Goal: Task Accomplishment & Management: Use online tool/utility

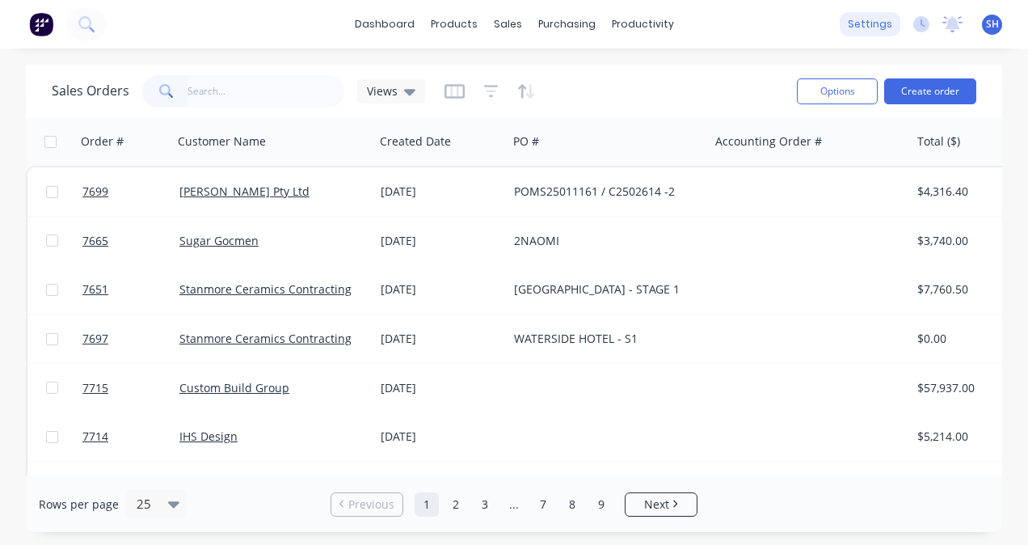
click at [870, 19] on div "settings" at bounding box center [870, 24] width 61 height 24
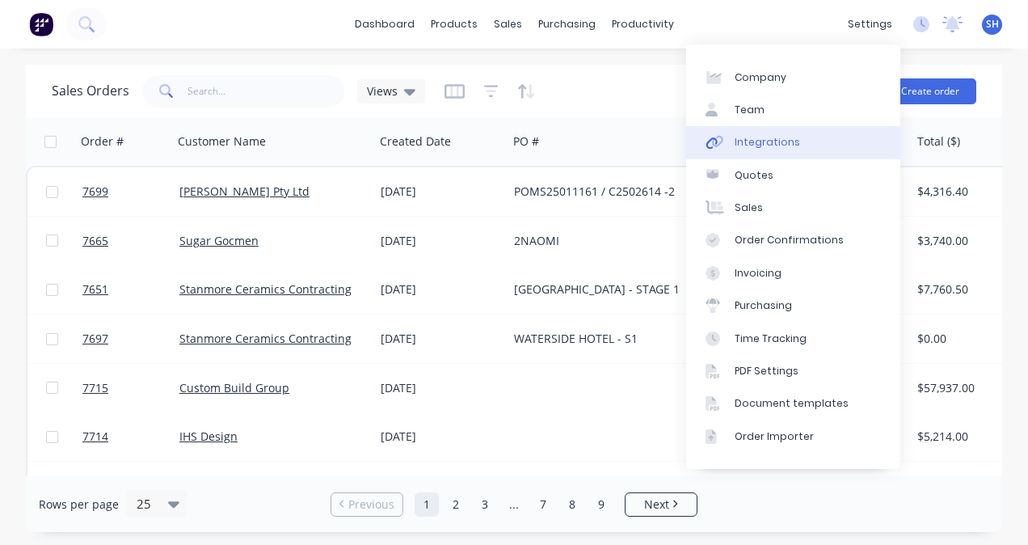
click at [779, 142] on div "Integrations" at bounding box center [767, 142] width 65 height 15
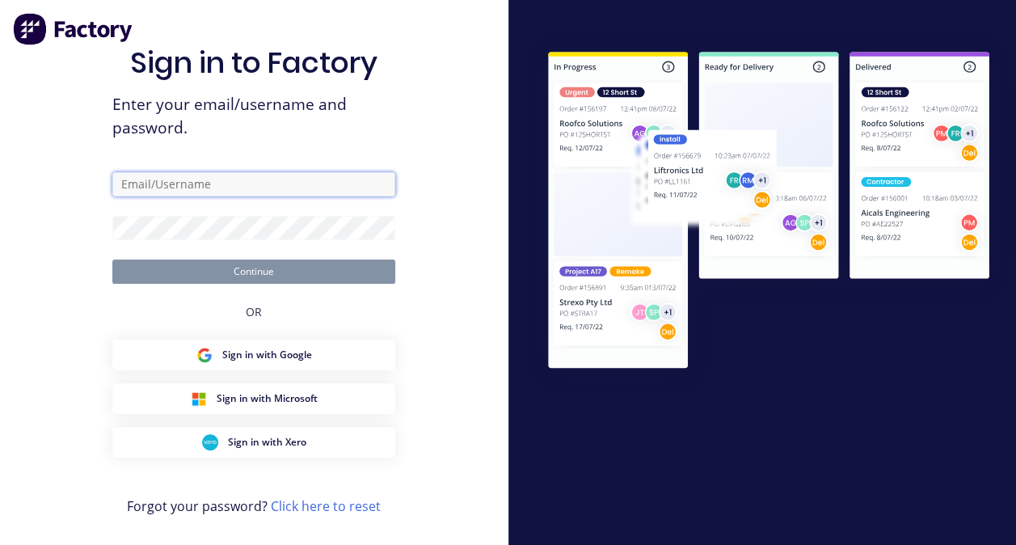
click at [157, 190] on input "text" at bounding box center [253, 184] width 283 height 24
type input "[EMAIL_ADDRESS][DOMAIN_NAME]"
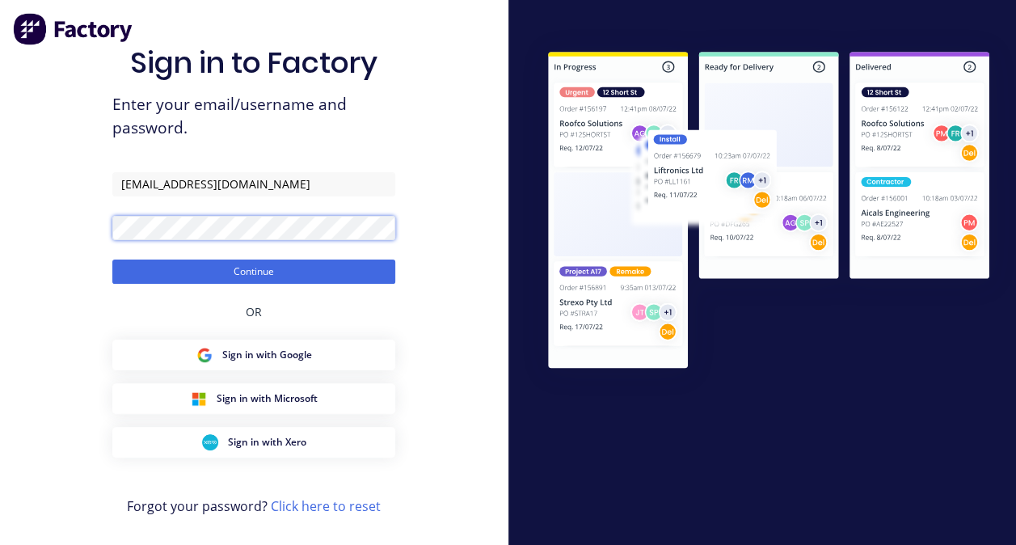
click at [112, 260] on button "Continue" at bounding box center [253, 272] width 283 height 24
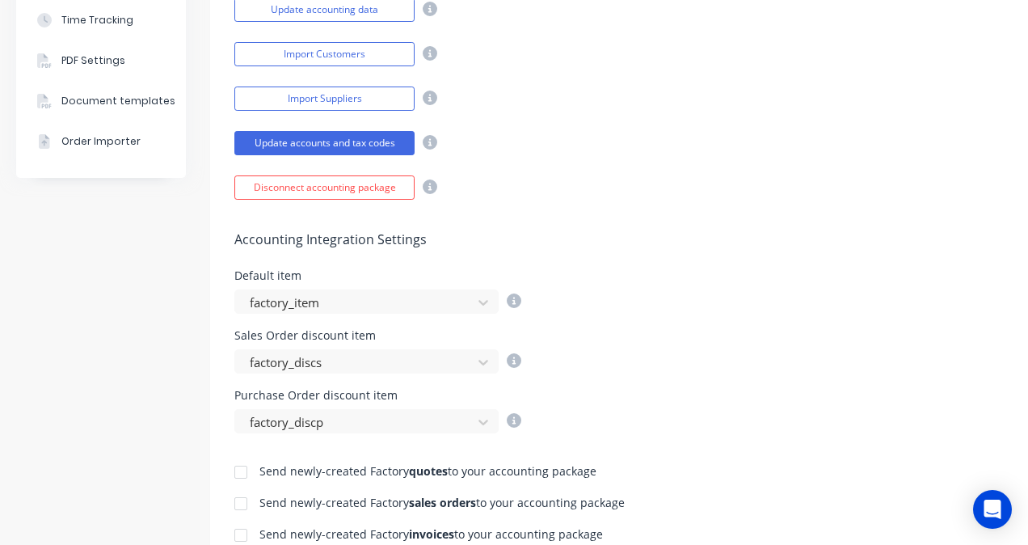
scroll to position [566, 0]
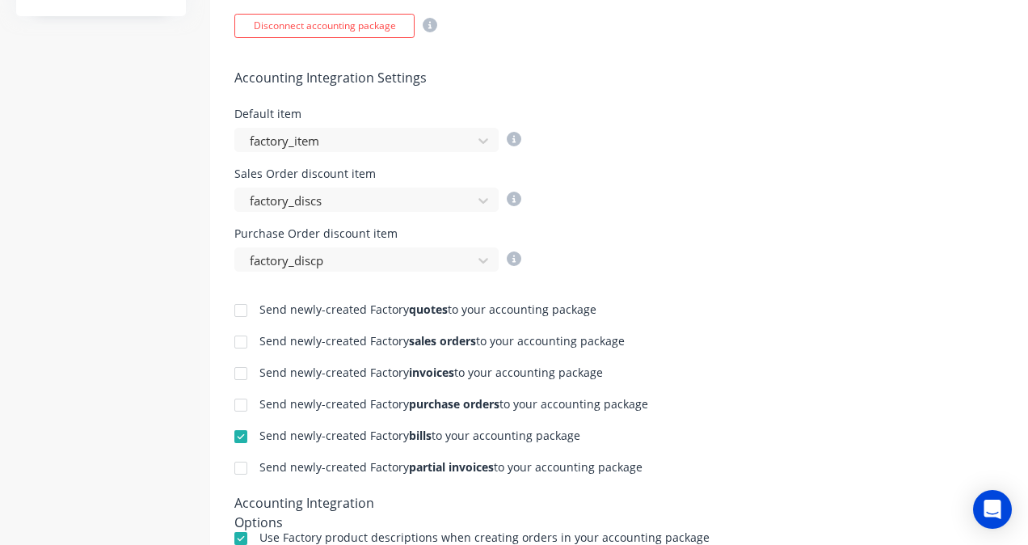
click at [240, 372] on div at bounding box center [241, 373] width 32 height 32
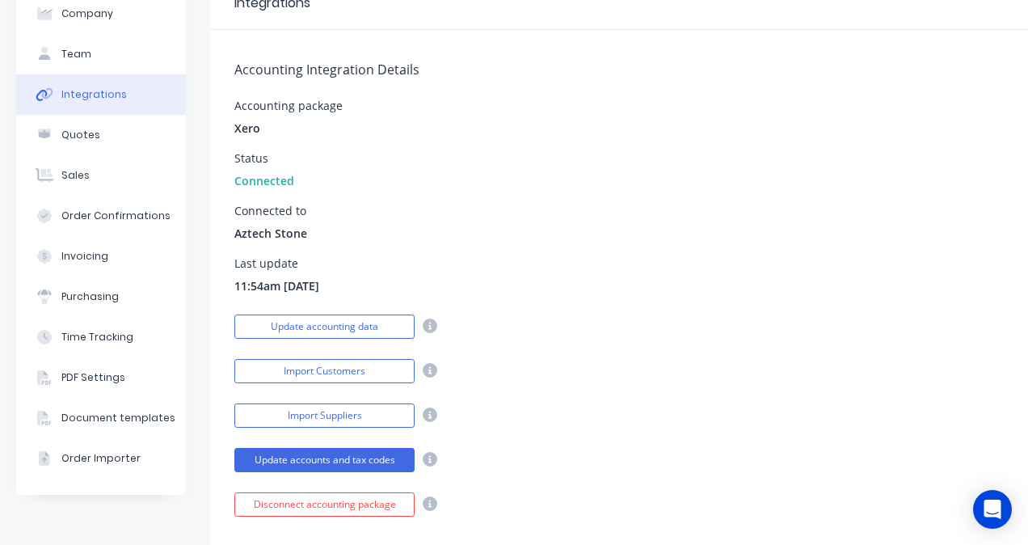
scroll to position [0, 0]
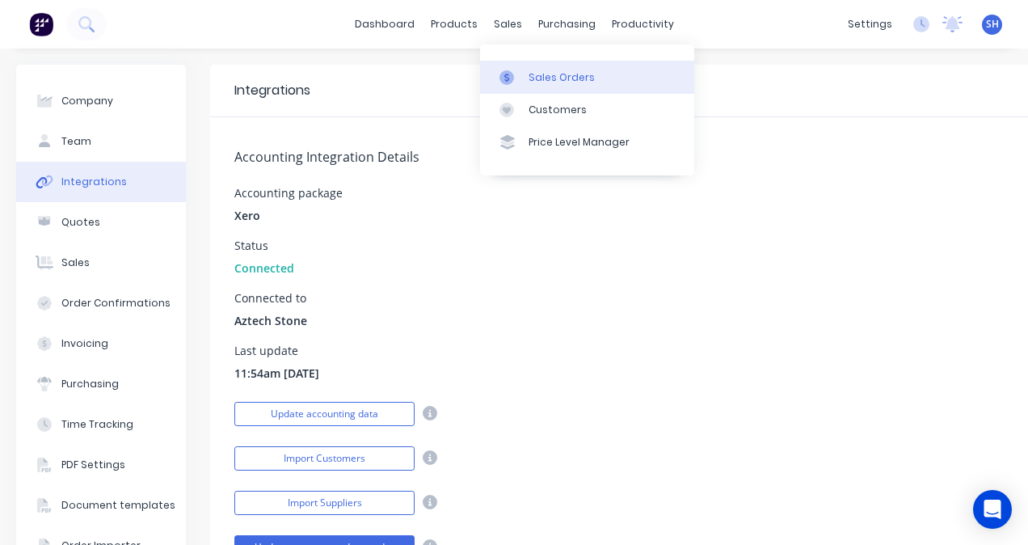
click at [532, 74] on div "Sales Orders" at bounding box center [562, 77] width 66 height 15
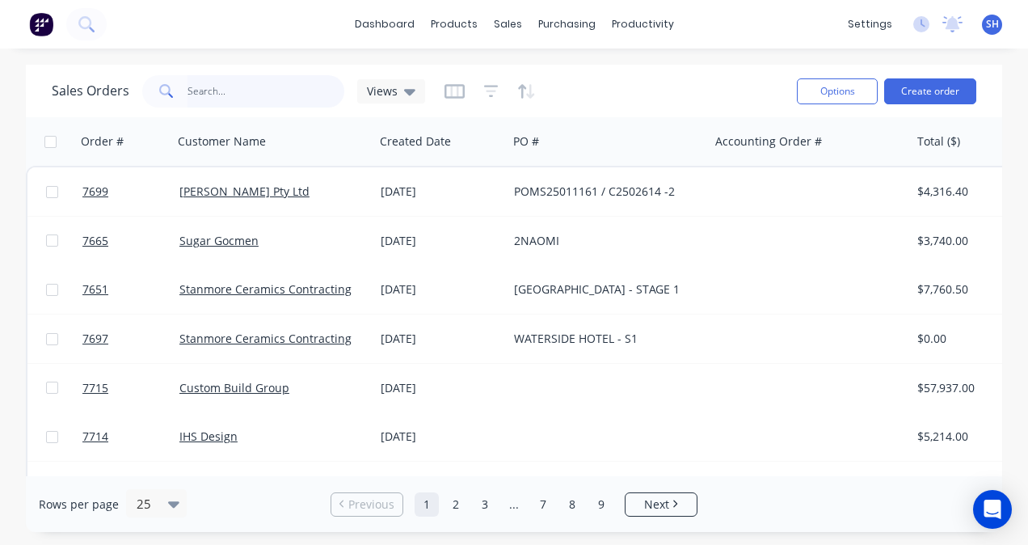
click at [234, 99] on input "text" at bounding box center [267, 91] width 158 height 32
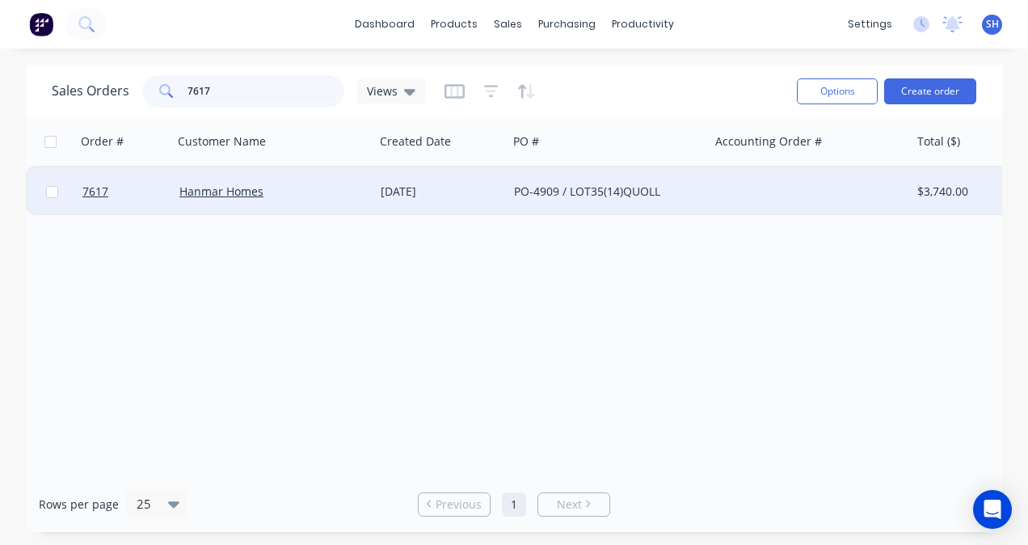
type input "7617"
click at [343, 201] on div "Hanmar Homes" at bounding box center [273, 191] width 201 height 49
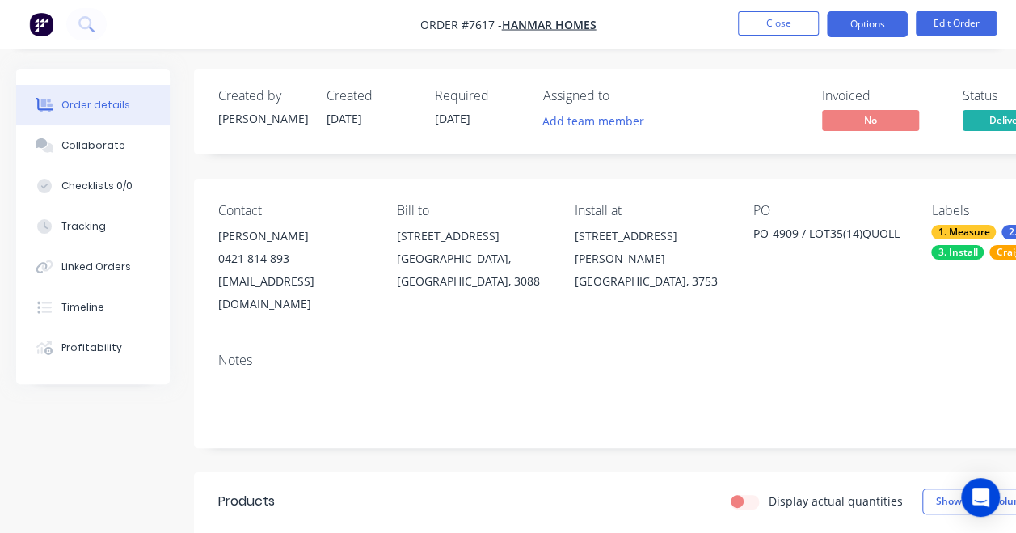
click at [854, 31] on button "Options" at bounding box center [867, 24] width 81 height 26
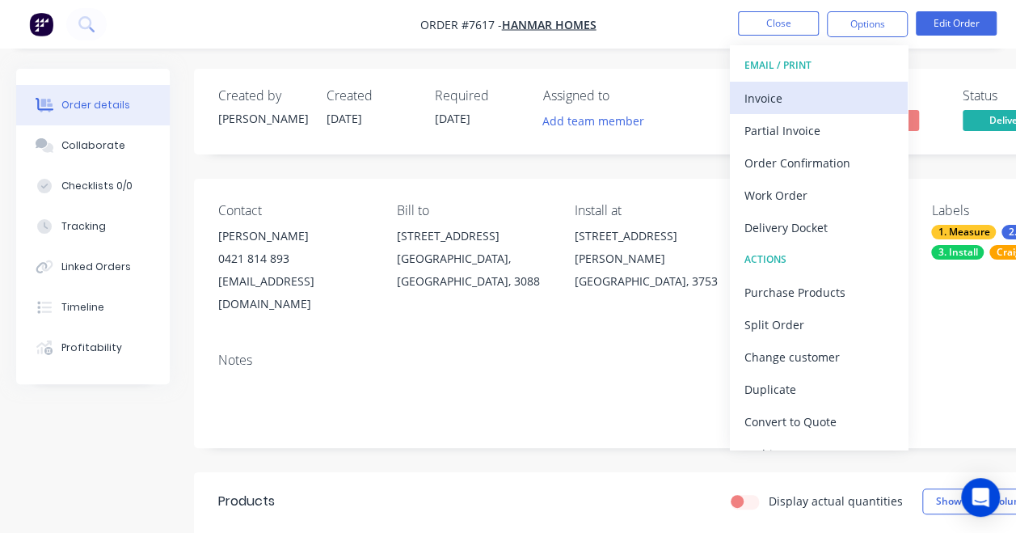
click at [804, 101] on div "Invoice" at bounding box center [819, 98] width 149 height 23
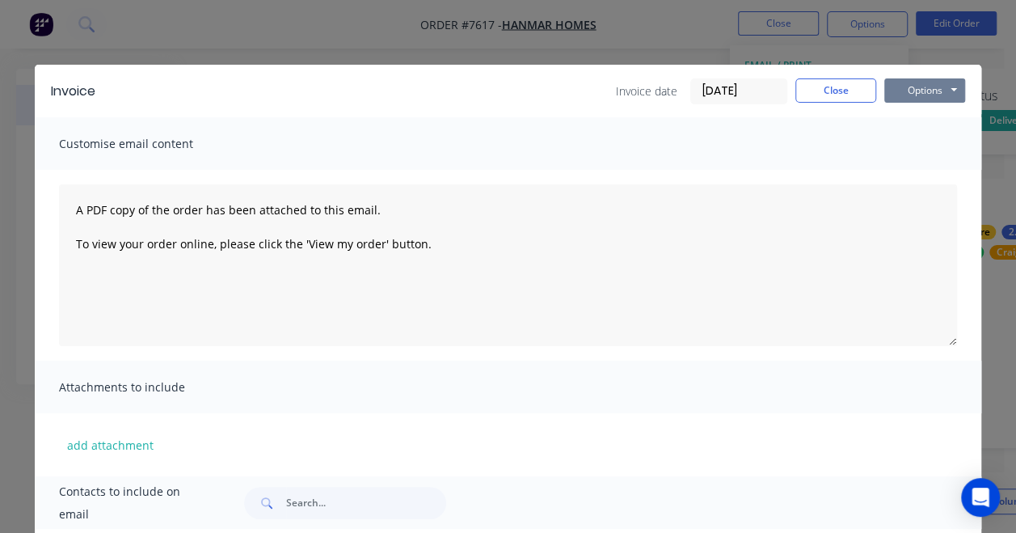
click at [923, 88] on button "Options" at bounding box center [924, 90] width 81 height 24
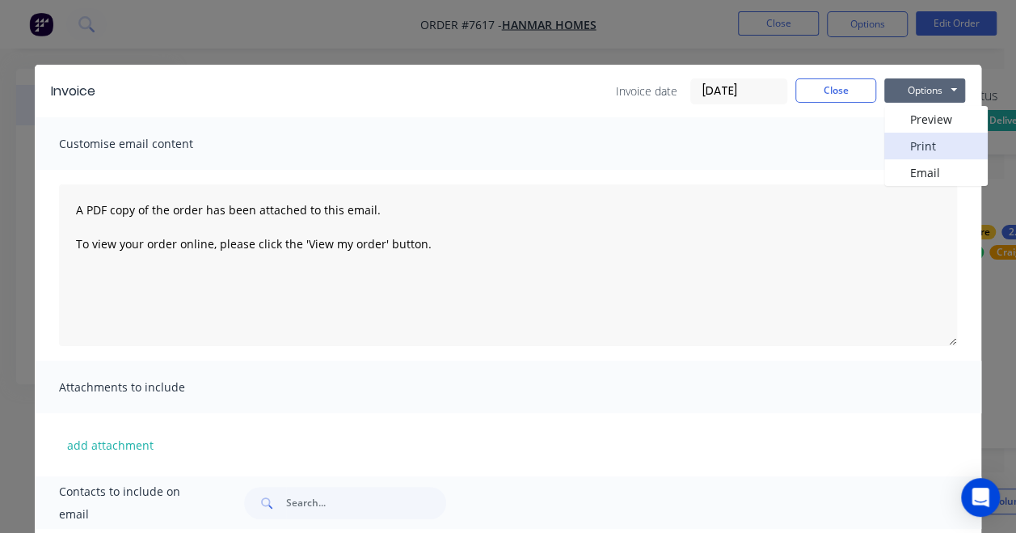
click at [916, 145] on button "Print" at bounding box center [935, 146] width 103 height 27
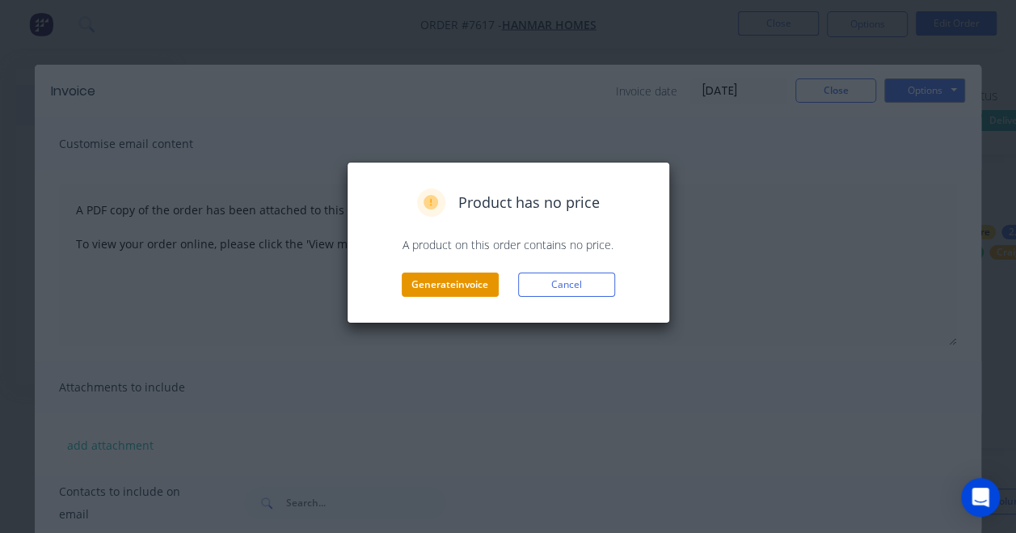
click at [456, 287] on button "Generate invoice" at bounding box center [450, 284] width 97 height 24
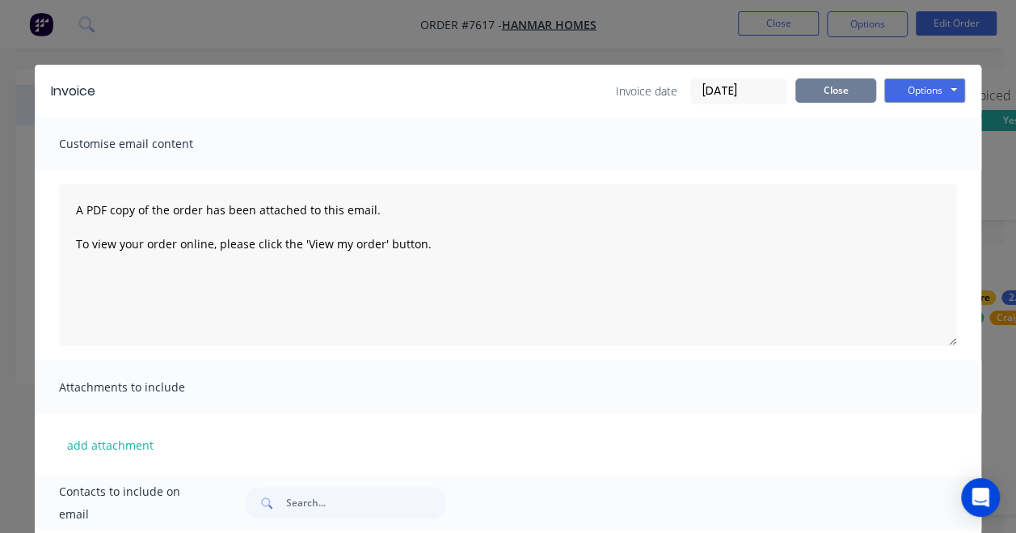
click at [823, 91] on button "Close" at bounding box center [836, 90] width 81 height 24
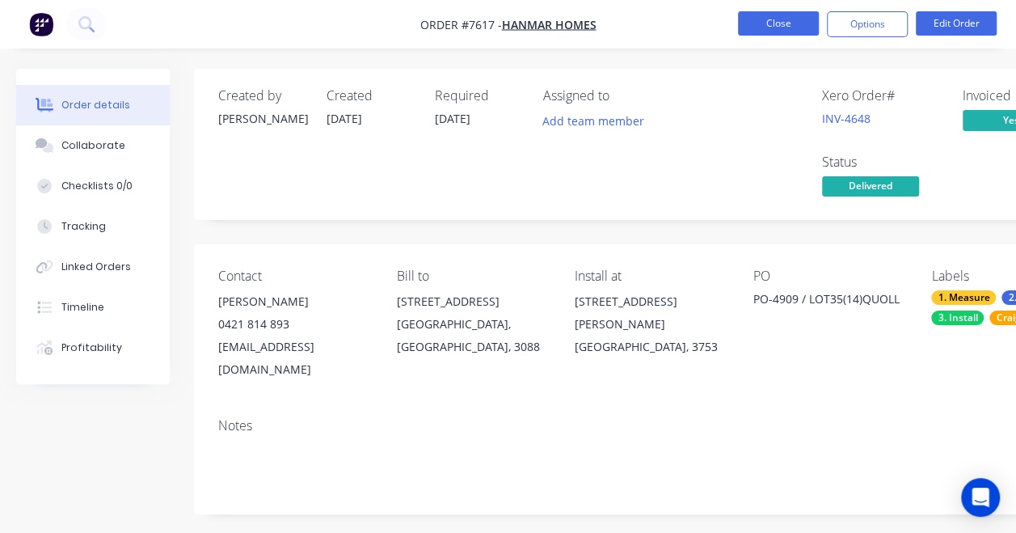
click at [779, 31] on button "Close" at bounding box center [778, 23] width 81 height 24
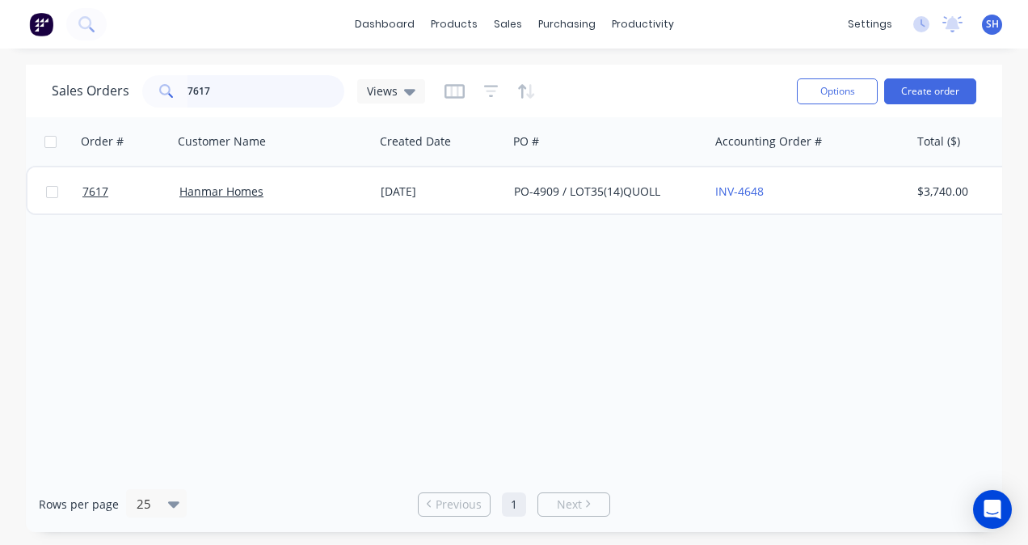
click at [238, 91] on input "7617" at bounding box center [267, 91] width 158 height 32
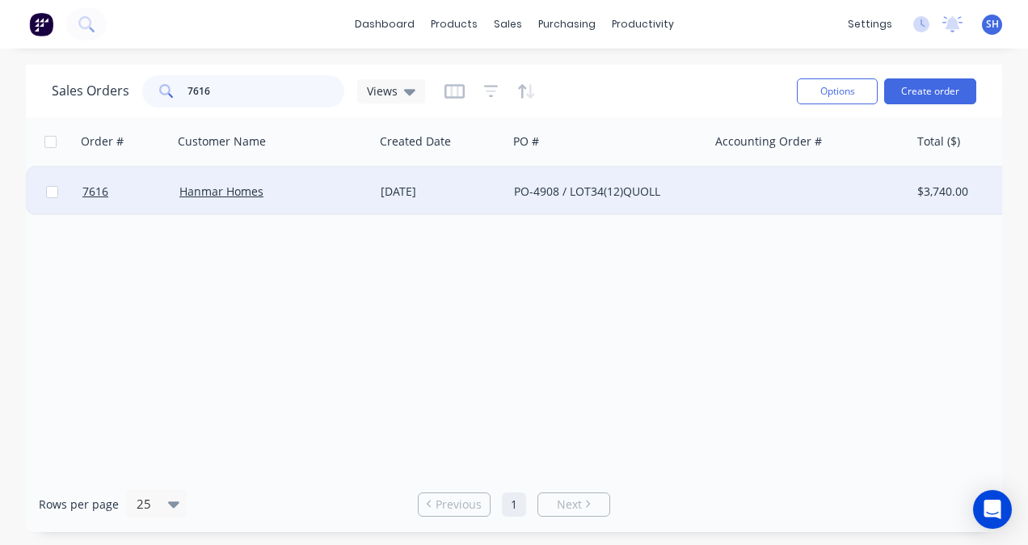
type input "7616"
click at [364, 199] on div "Hanmar Homes" at bounding box center [273, 192] width 188 height 16
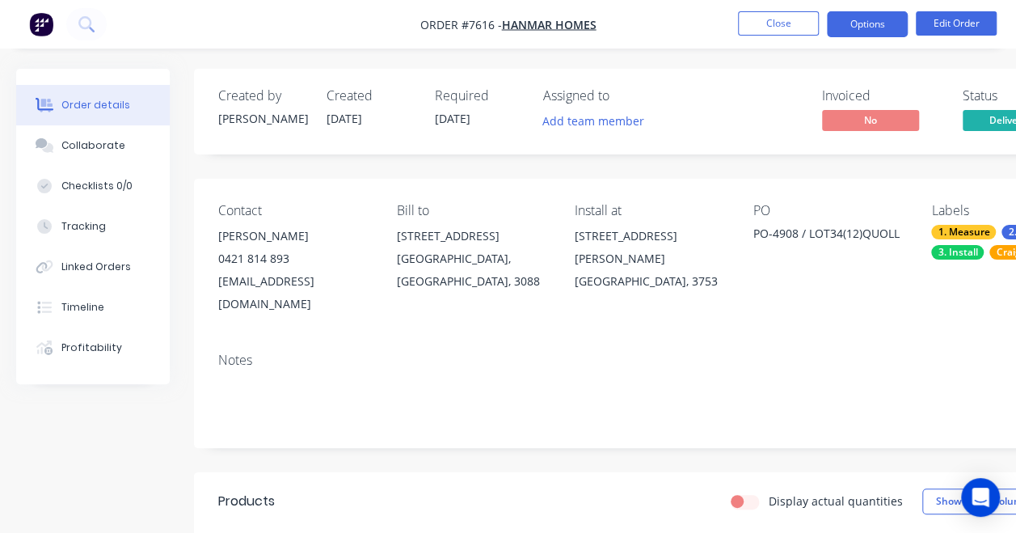
click at [876, 31] on button "Options" at bounding box center [867, 24] width 81 height 26
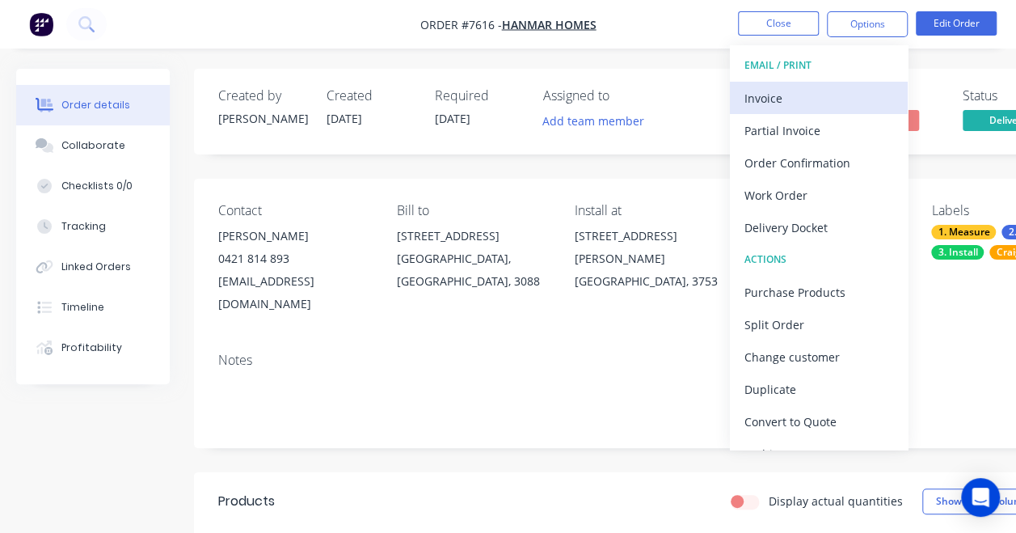
click at [842, 94] on div "Invoice" at bounding box center [819, 98] width 149 height 23
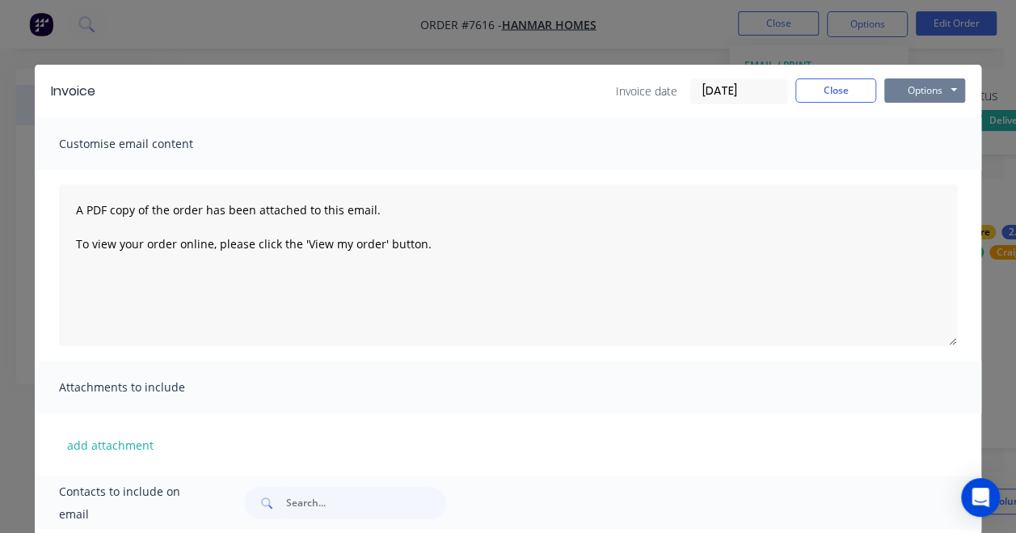
click at [927, 95] on button "Options" at bounding box center [924, 90] width 81 height 24
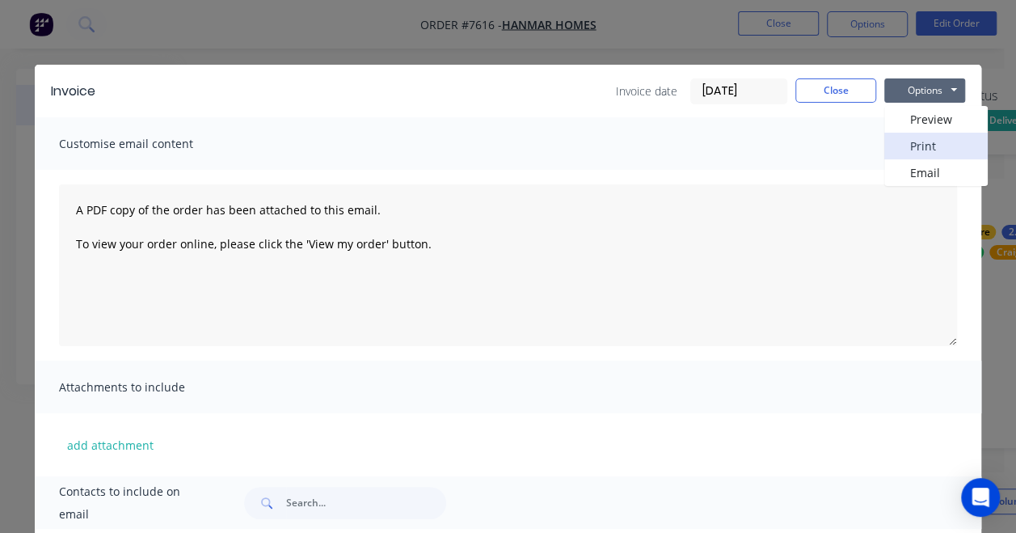
click at [914, 152] on button "Print" at bounding box center [935, 146] width 103 height 27
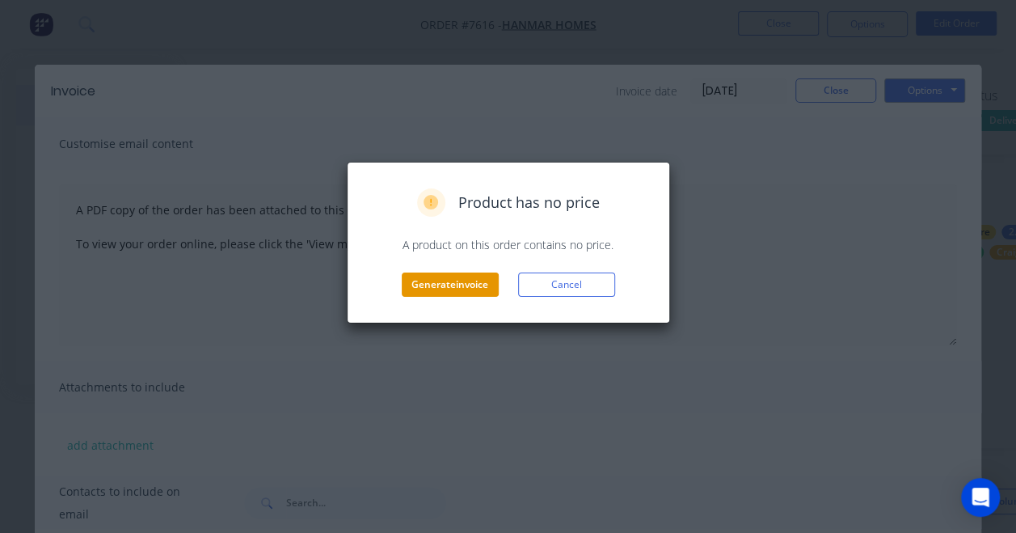
click at [448, 289] on button "Generate invoice" at bounding box center [450, 284] width 97 height 24
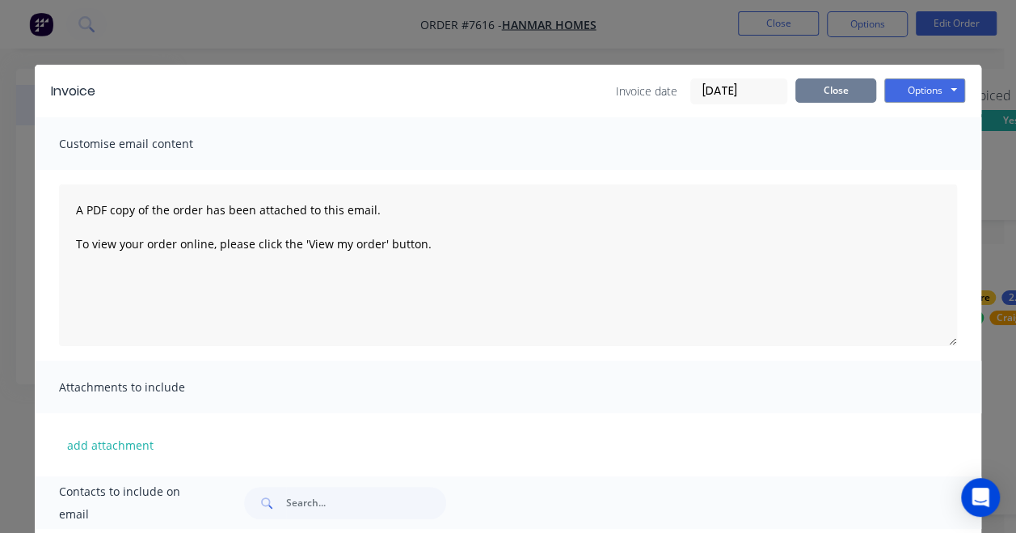
drag, startPoint x: 850, startPoint y: 97, endPoint x: 828, endPoint y: 91, distance: 22.8
click at [848, 97] on button "Close" at bounding box center [836, 90] width 81 height 24
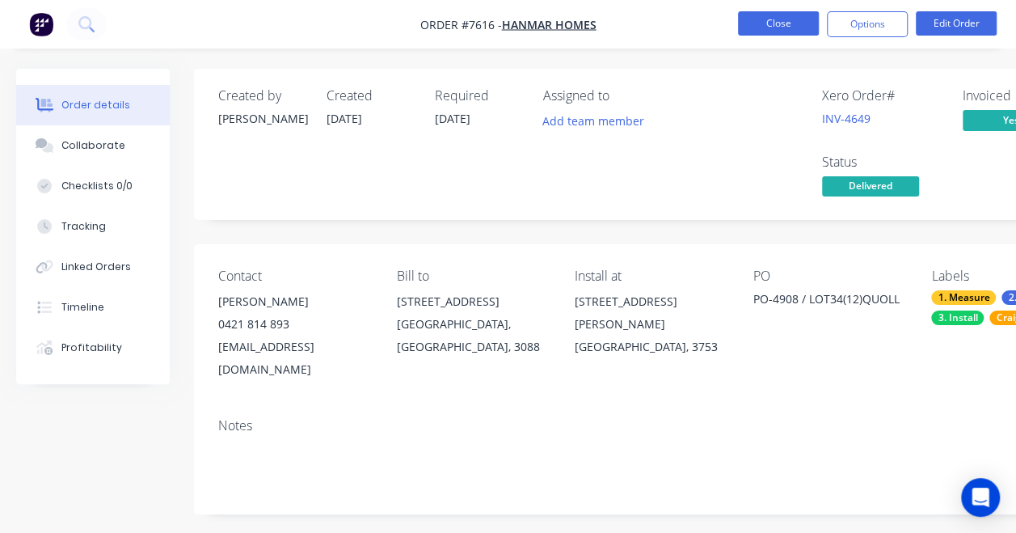
click at [775, 27] on button "Close" at bounding box center [778, 23] width 81 height 24
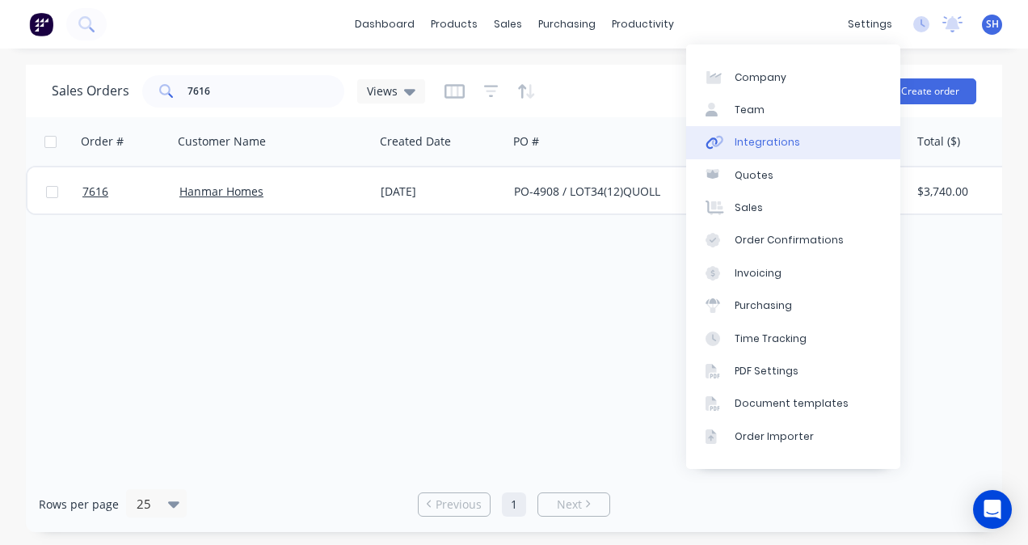
click at [813, 141] on link "Integrations" at bounding box center [793, 142] width 214 height 32
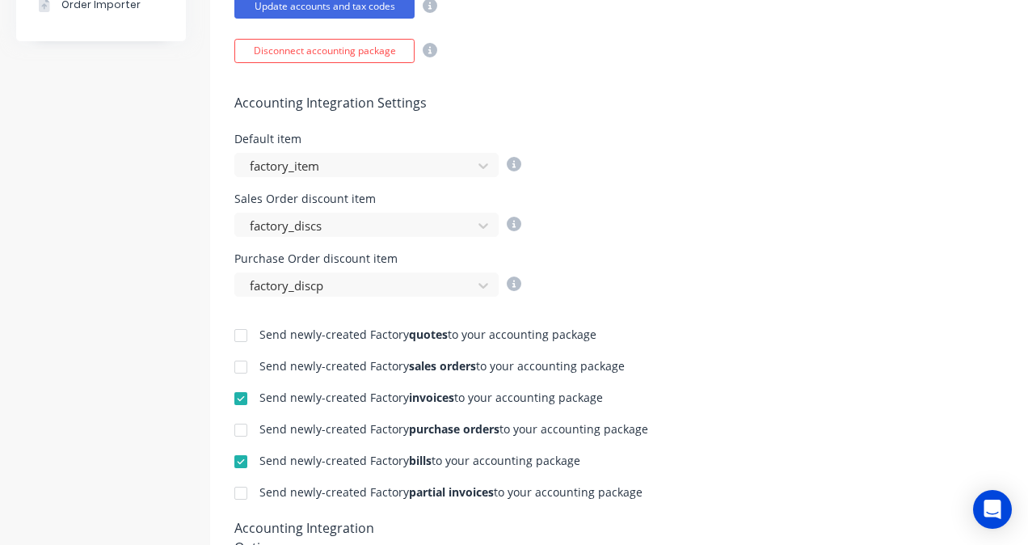
scroll to position [566, 0]
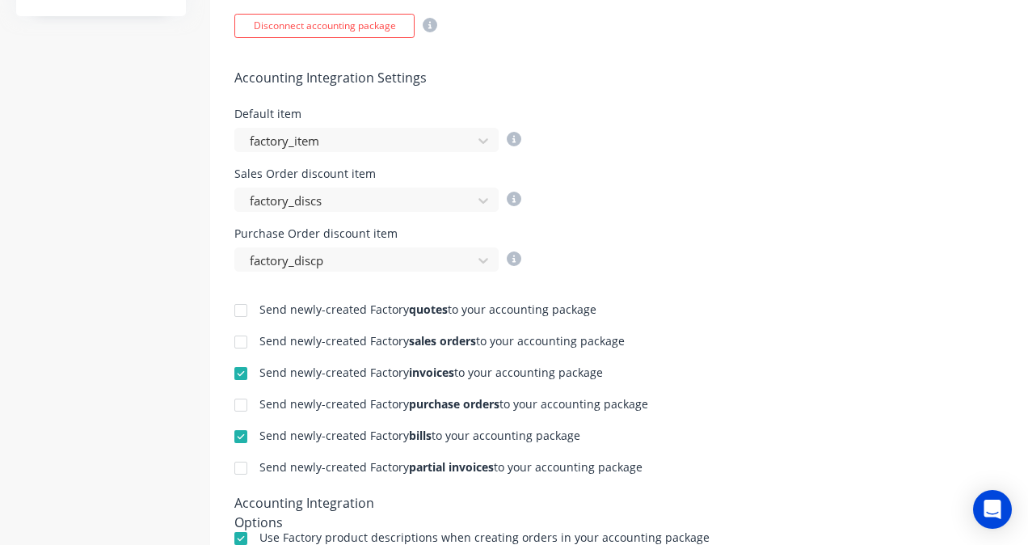
click at [236, 367] on div at bounding box center [241, 373] width 32 height 32
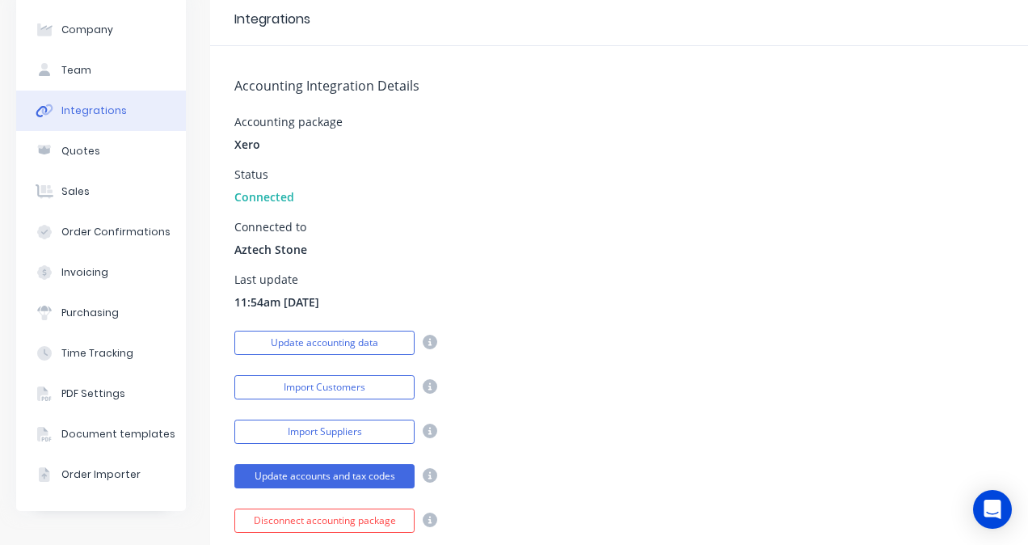
scroll to position [0, 0]
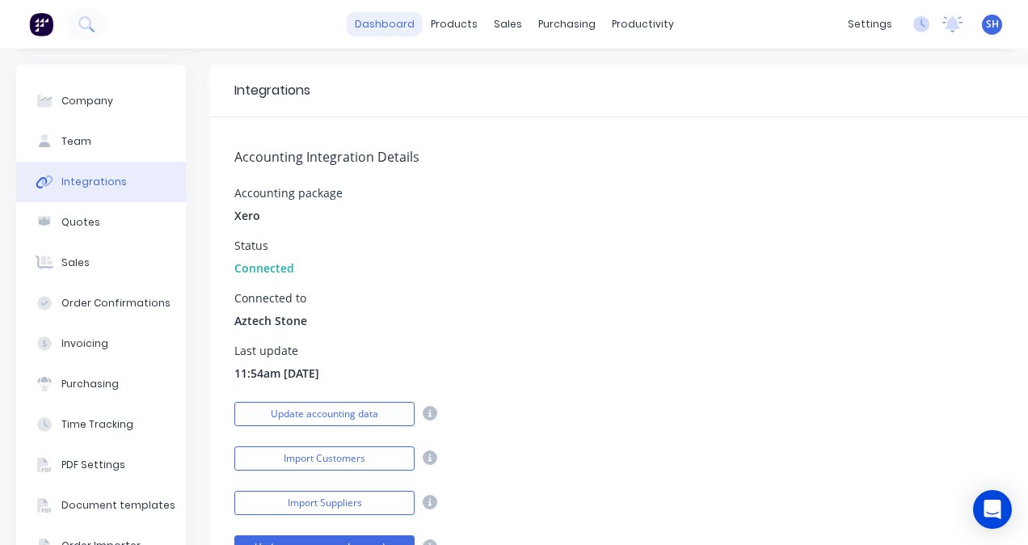
click at [383, 29] on link "dashboard" at bounding box center [385, 24] width 76 height 24
